Goal: Task Accomplishment & Management: Manage account settings

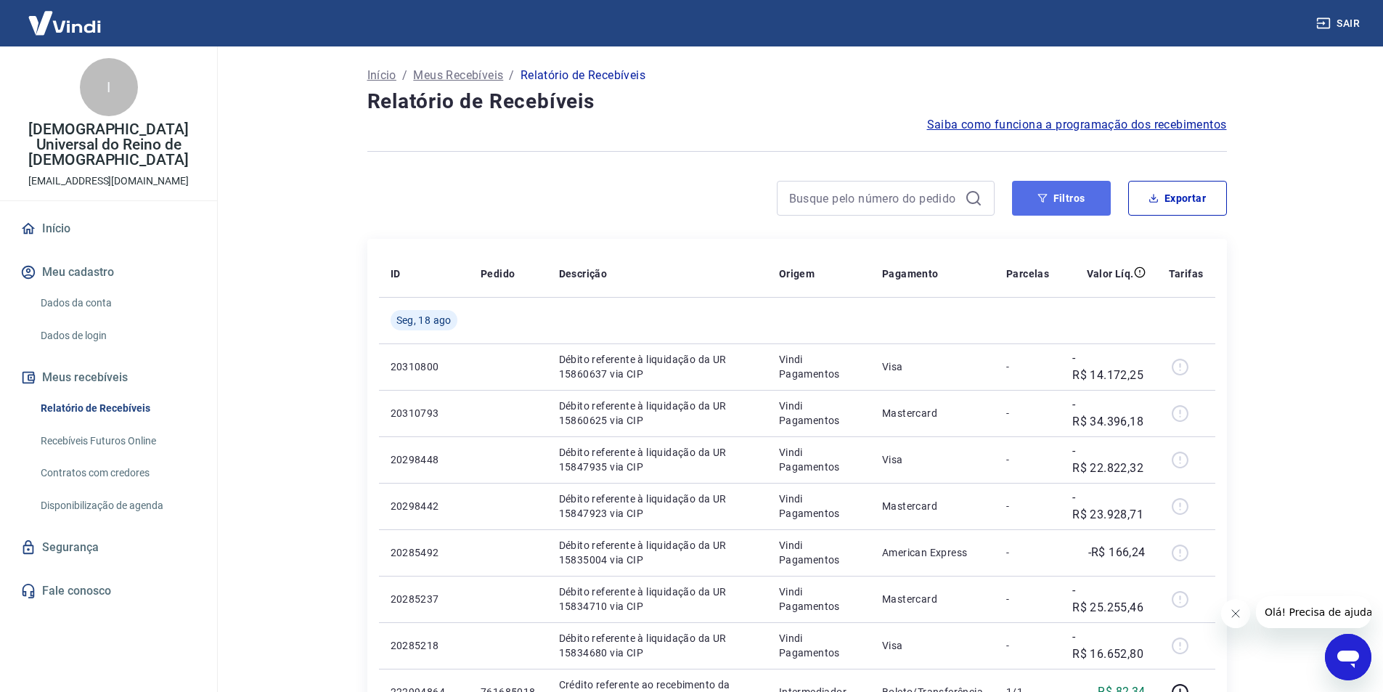
click at [1057, 200] on button "Filtros" at bounding box center [1061, 198] width 99 height 35
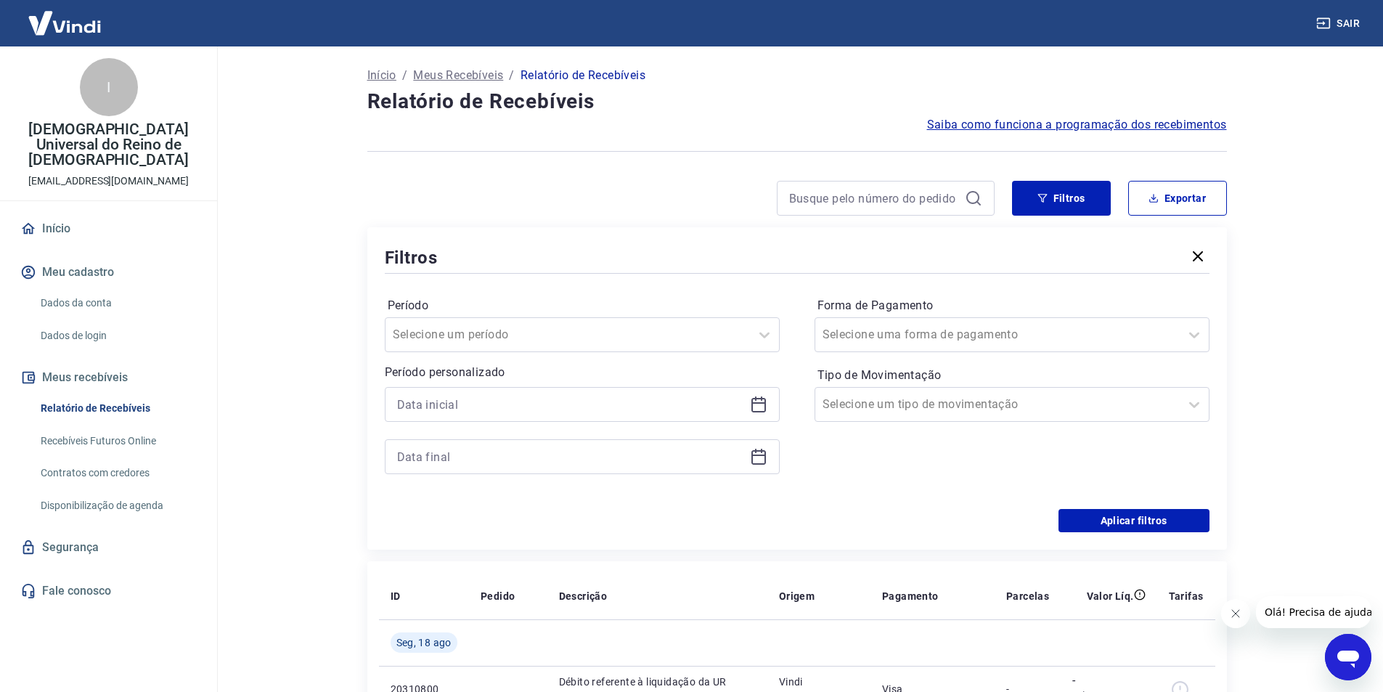
click at [762, 401] on icon at bounding box center [758, 404] width 17 height 17
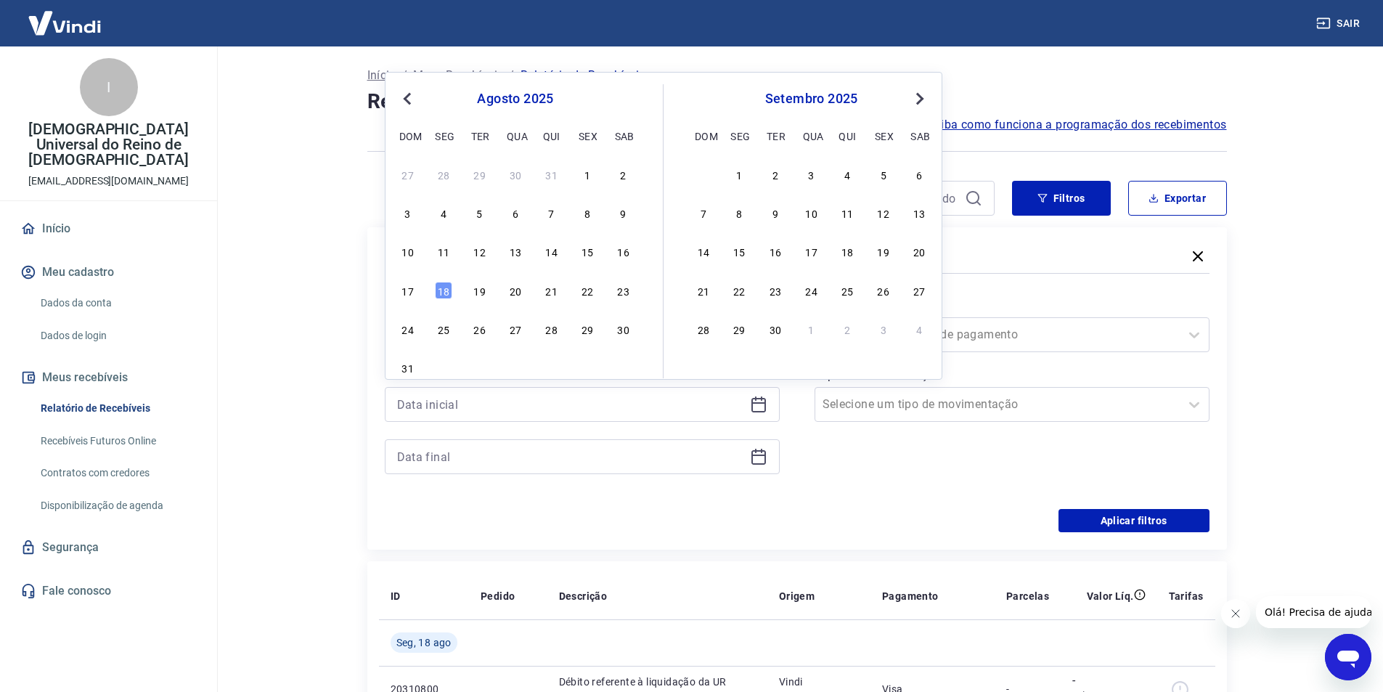
click at [223, 303] on main "Início / Meus Recebíveis / Relatório de Recebíveis Relatório de Recebíveis Saib…" at bounding box center [797, 368] width 1172 height 645
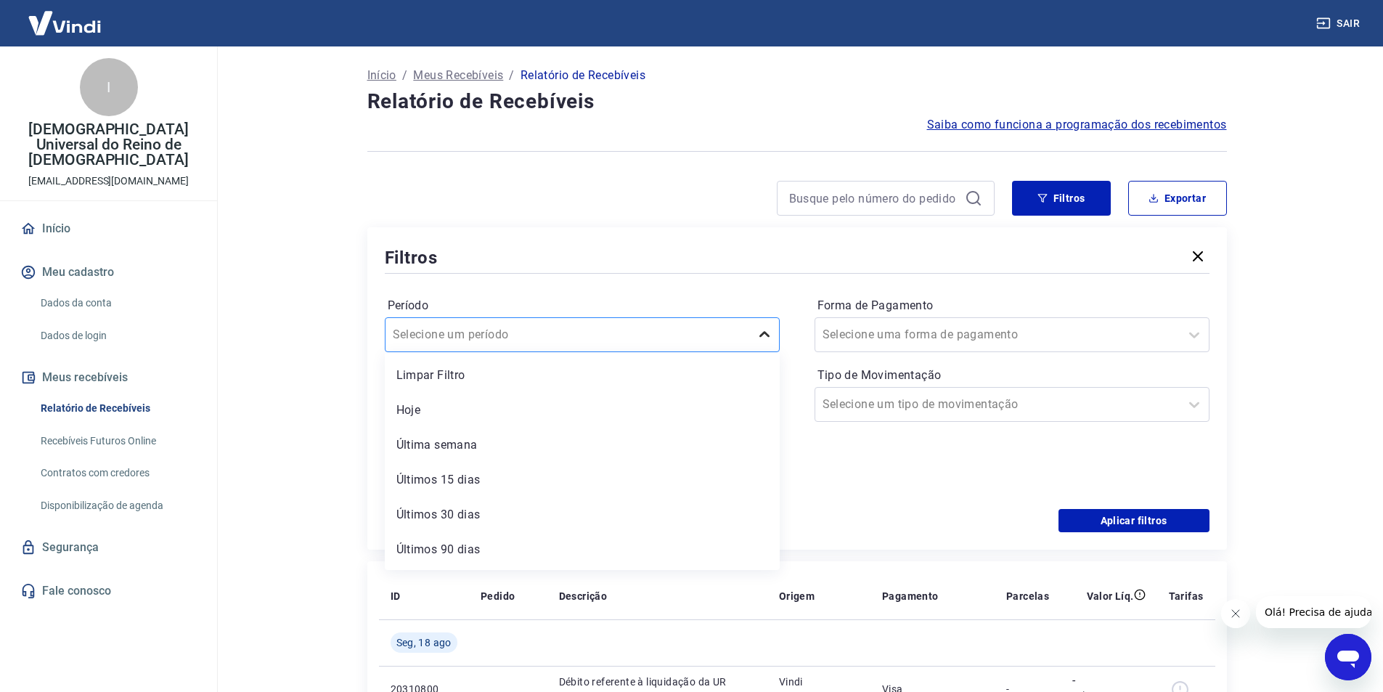
click at [770, 322] on div at bounding box center [764, 334] width 29 height 29
click at [763, 407] on icon at bounding box center [758, 404] width 17 height 17
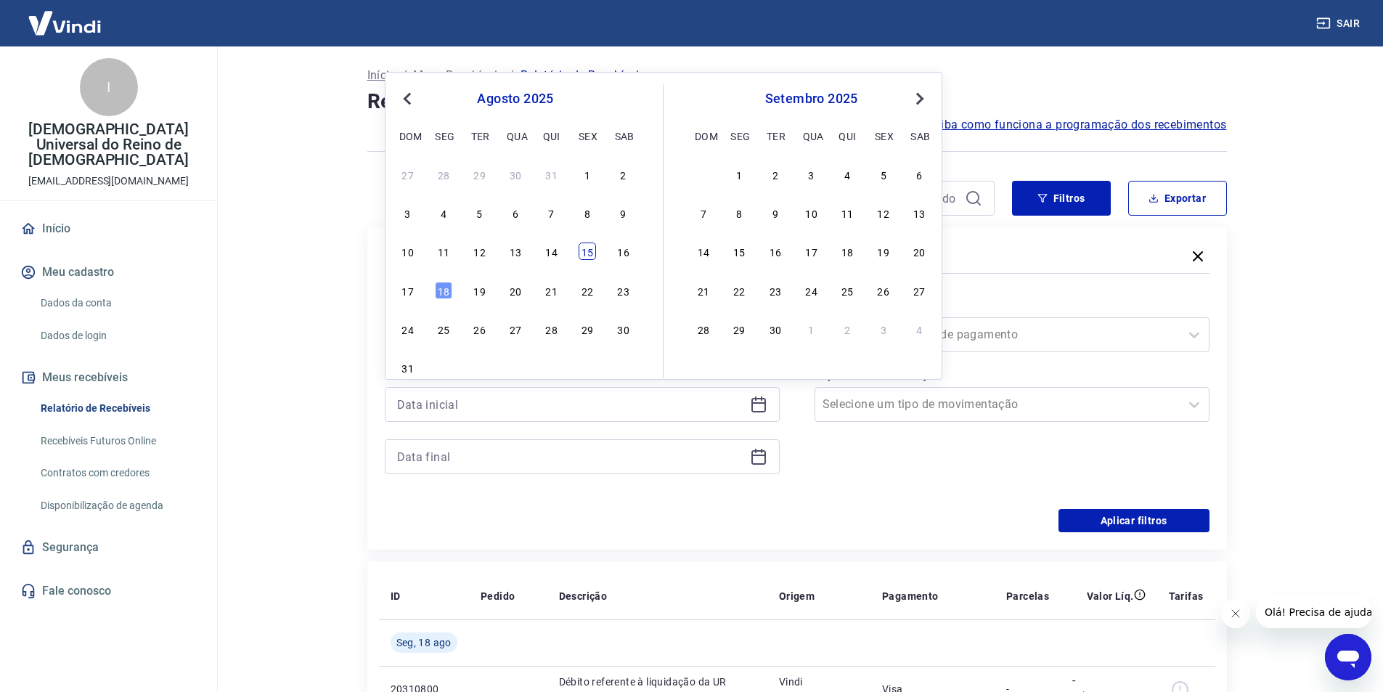
click at [592, 254] on div "15" at bounding box center [587, 250] width 17 height 17
type input "[DATE]"
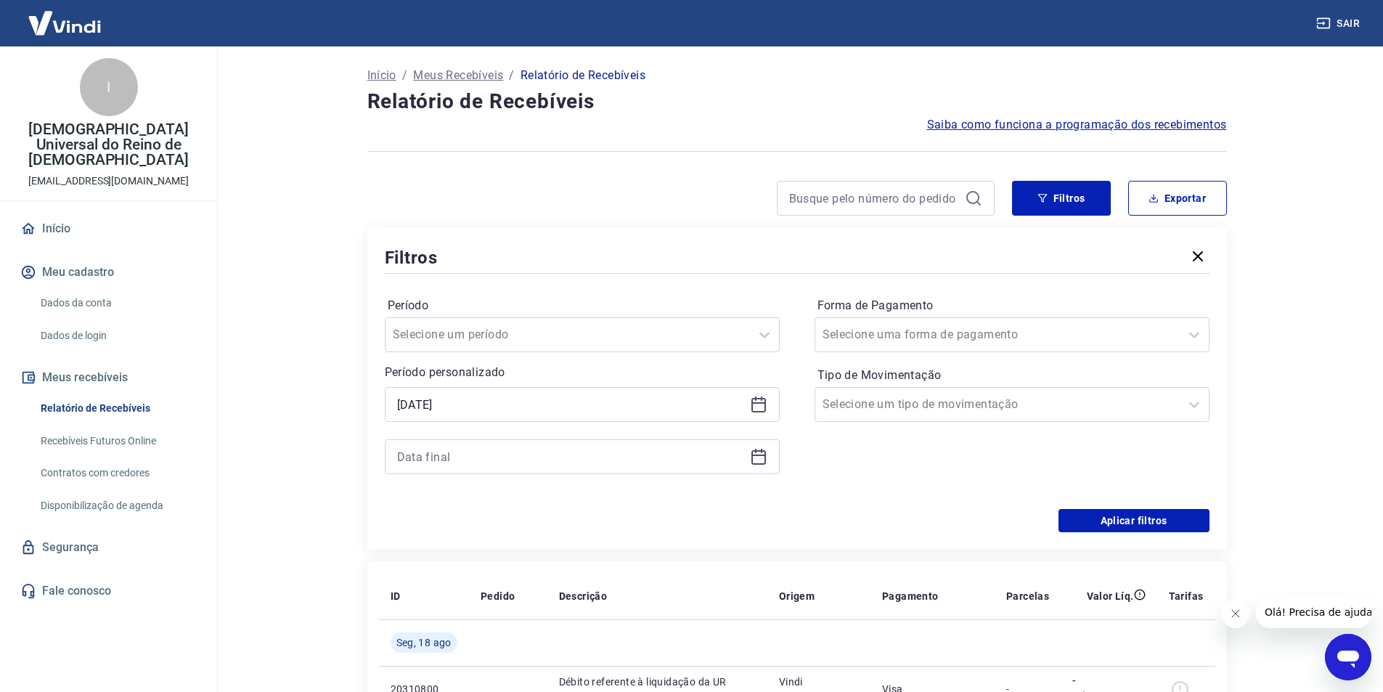
click at [756, 460] on icon at bounding box center [758, 456] width 17 height 17
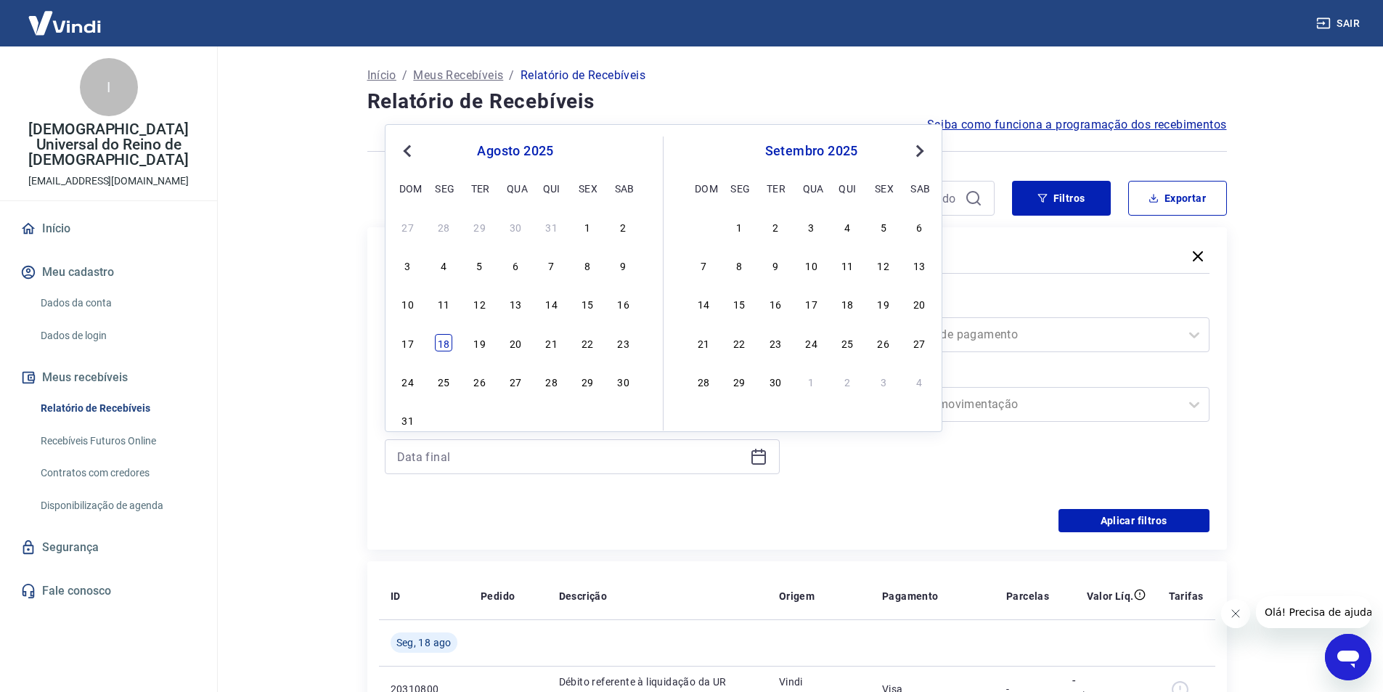
click at [441, 343] on div "18" at bounding box center [443, 342] width 17 height 17
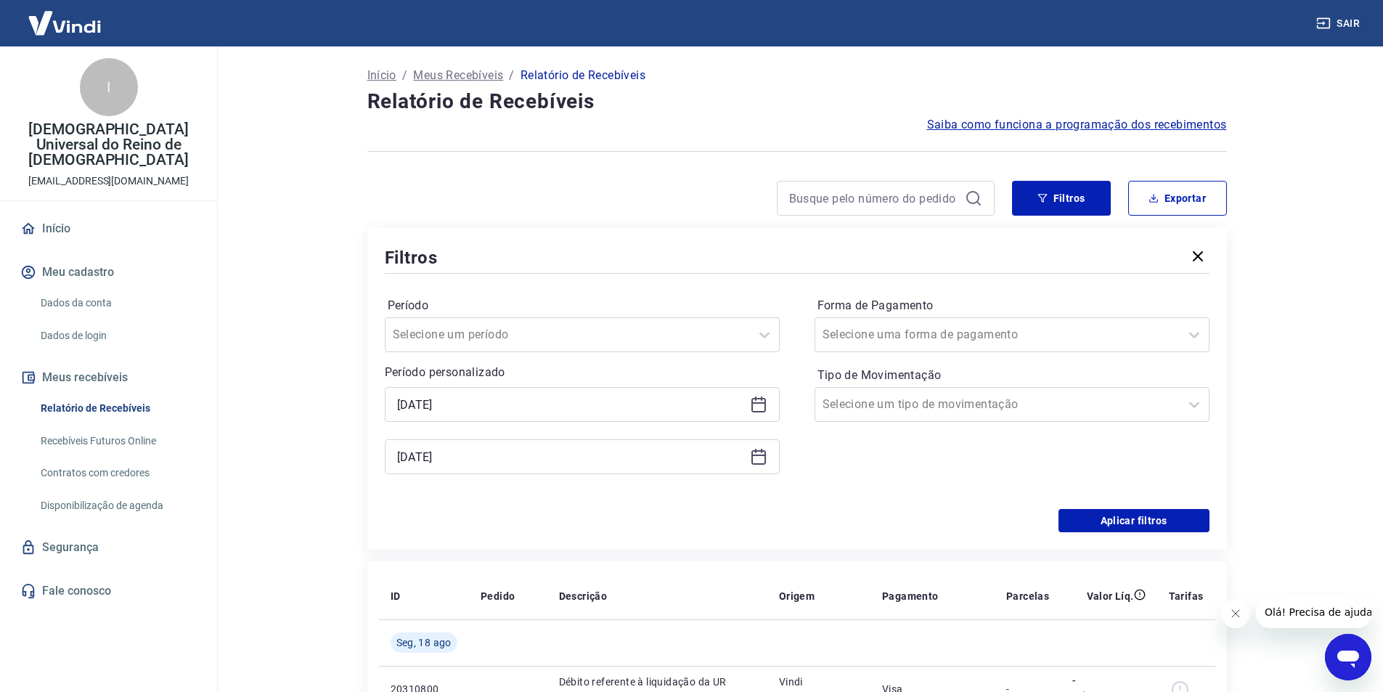
type input "[DATE]"
drag, startPoint x: 1034, startPoint y: 196, endPoint x: 1030, endPoint y: 222, distance: 26.4
click at [1034, 196] on button "Filtros" at bounding box center [1061, 198] width 99 height 35
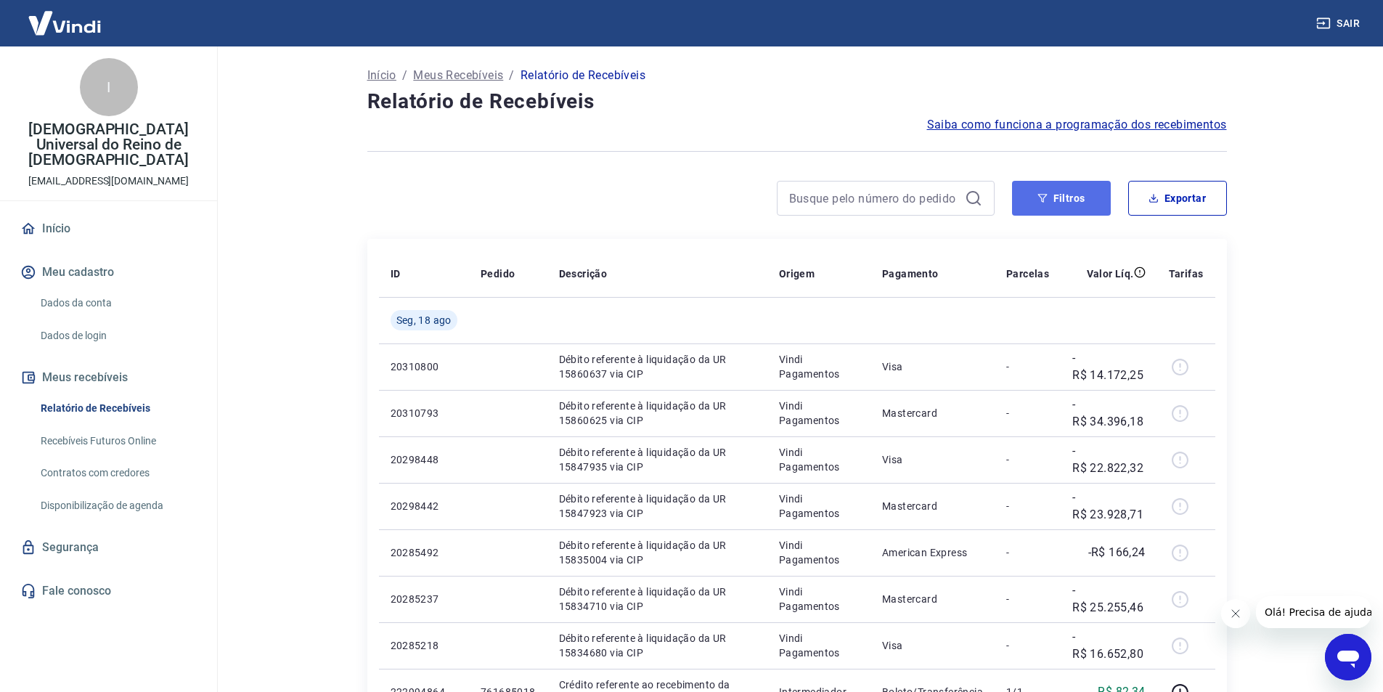
click at [1050, 201] on button "Filtros" at bounding box center [1061, 198] width 99 height 35
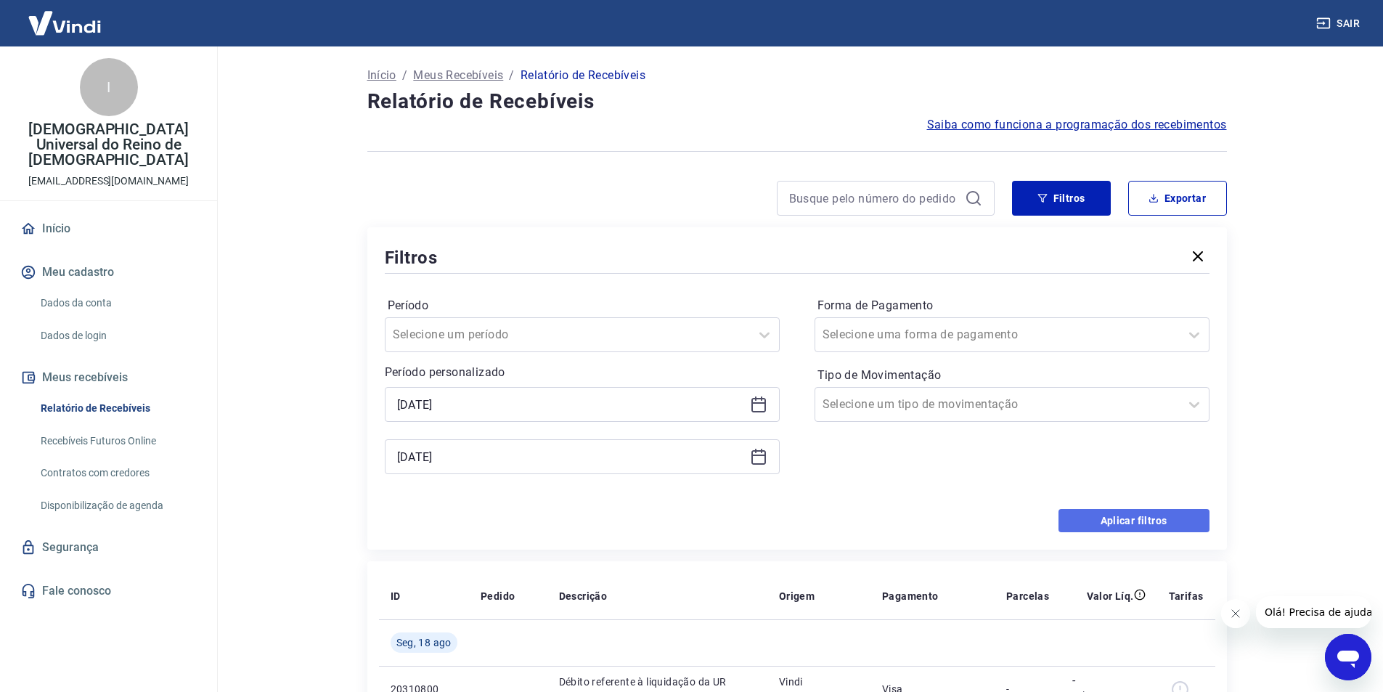
click at [1111, 518] on button "Aplicar filtros" at bounding box center [1133, 520] width 151 height 23
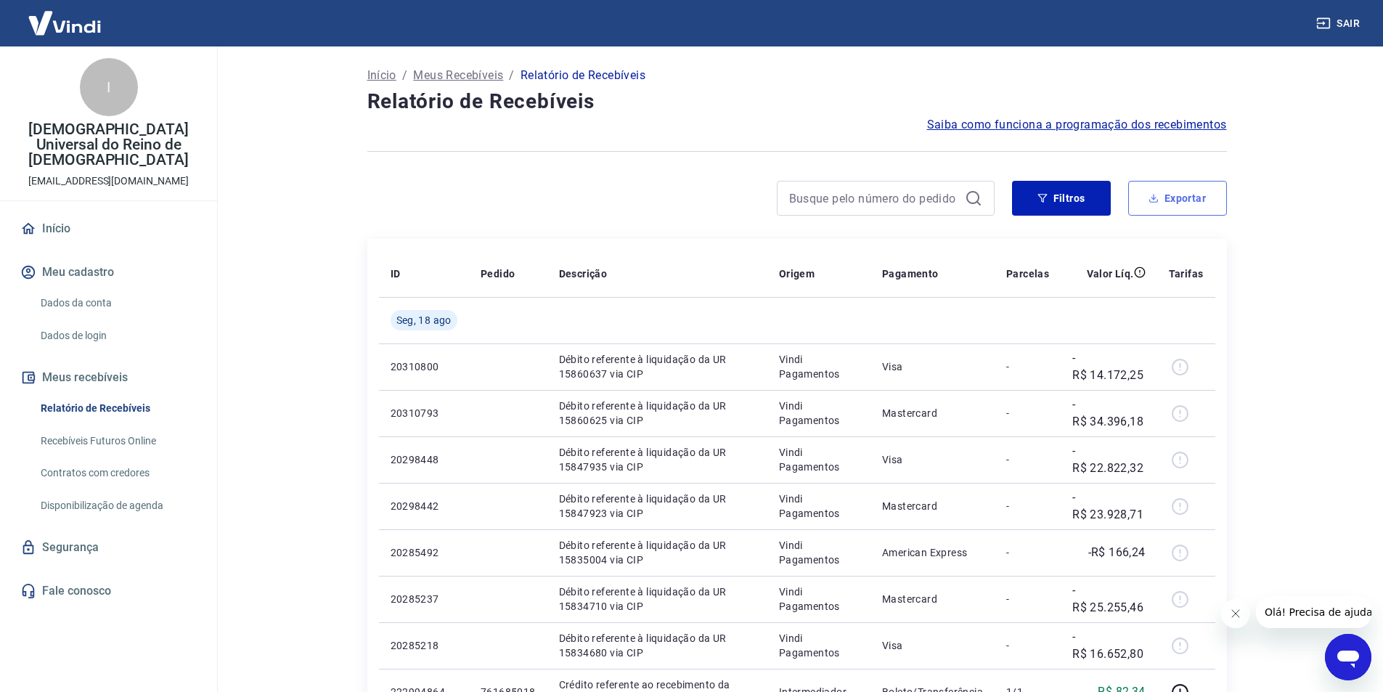
click at [1197, 190] on button "Exportar" at bounding box center [1177, 198] width 99 height 35
type input "[DATE]"
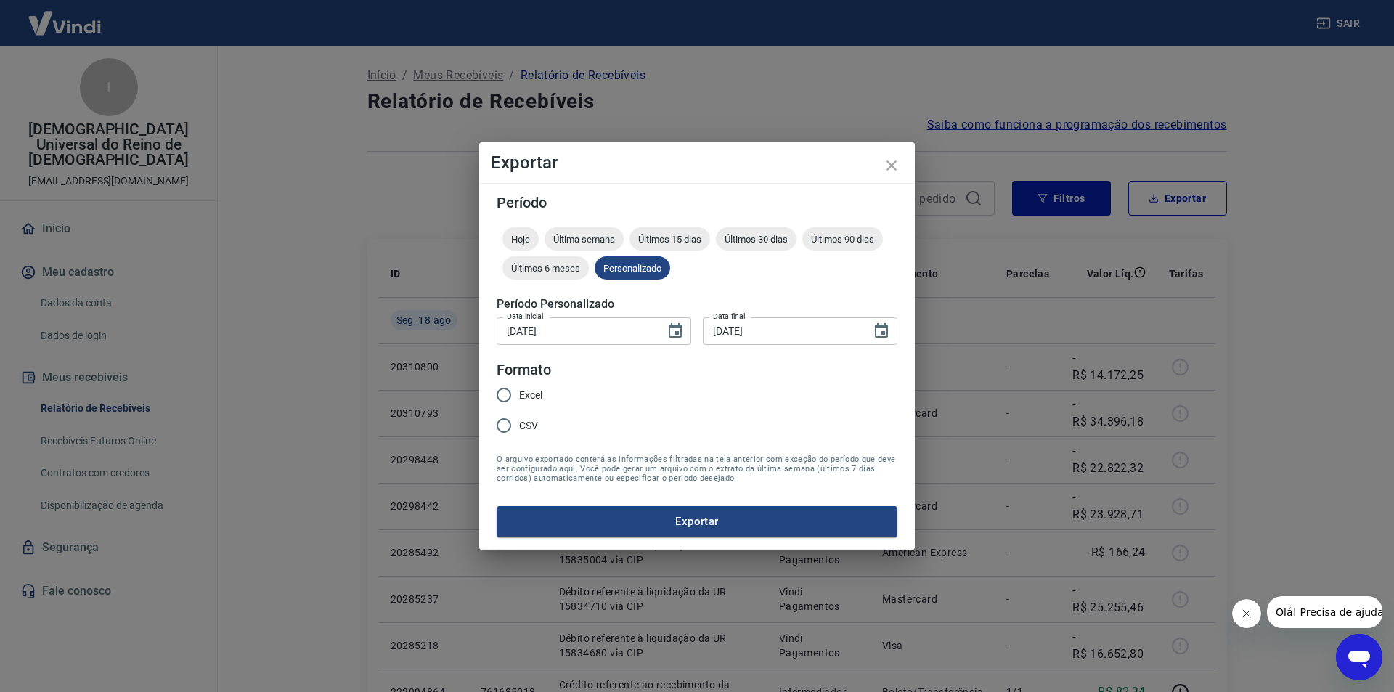
click at [505, 381] on input "Excel" at bounding box center [504, 395] width 30 height 30
radio input "true"
click at [757, 523] on button "Exportar" at bounding box center [697, 521] width 401 height 30
